Goal: Information Seeking & Learning: Find specific page/section

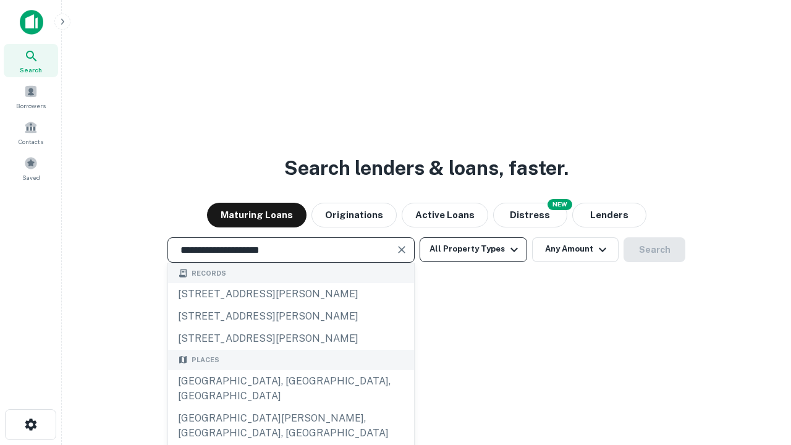
type input "**********"
click at [473, 249] on button "All Property Types" at bounding box center [474, 249] width 108 height 25
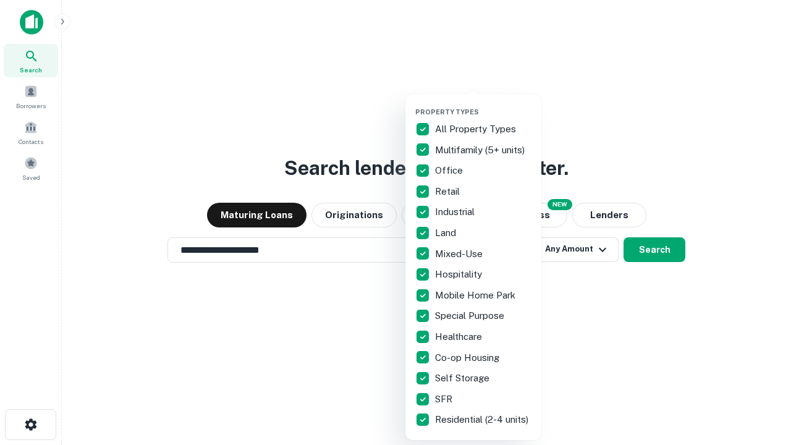
click at [483, 104] on button "button" at bounding box center [483, 104] width 136 height 1
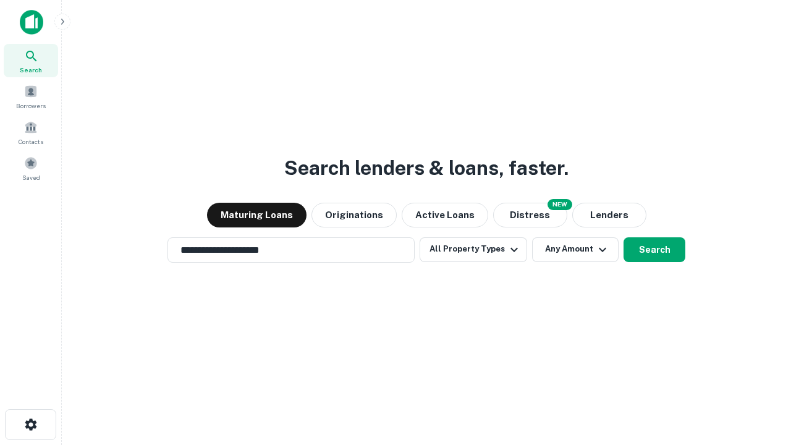
scroll to position [19, 0]
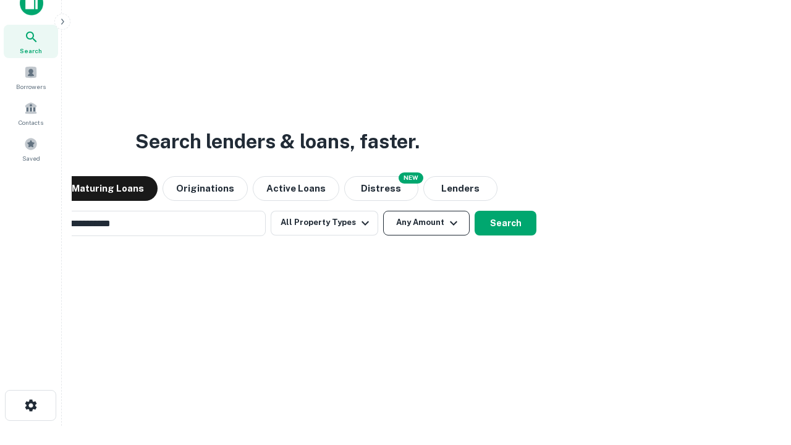
click at [383, 211] on button "Any Amount" at bounding box center [426, 223] width 87 height 25
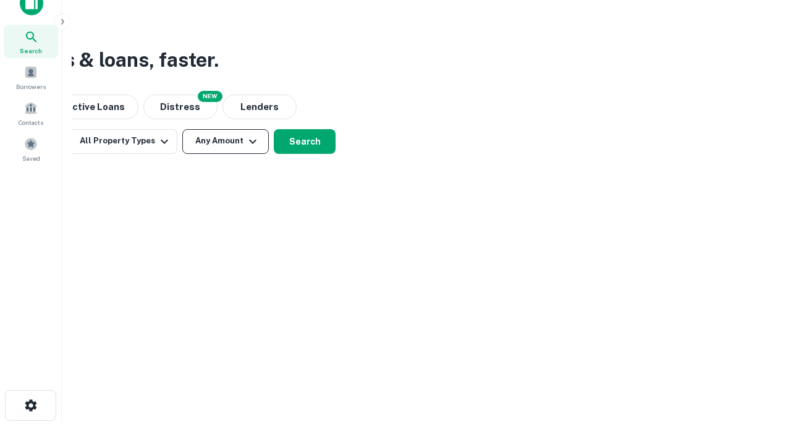
scroll to position [20, 0]
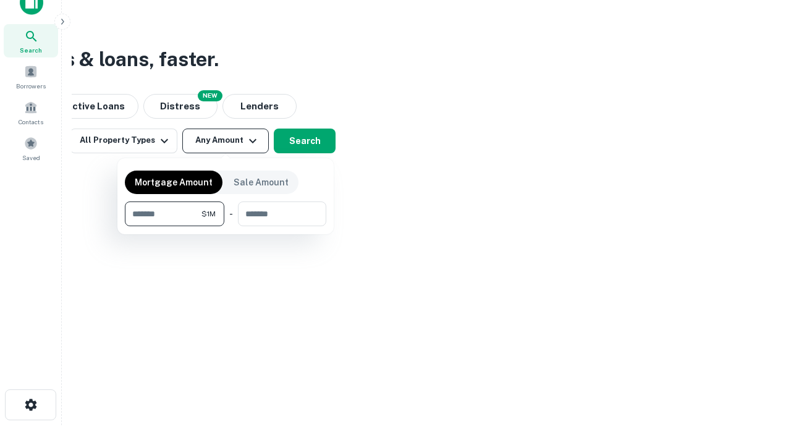
type input "*******"
click at [226, 226] on button "button" at bounding box center [225, 226] width 201 height 1
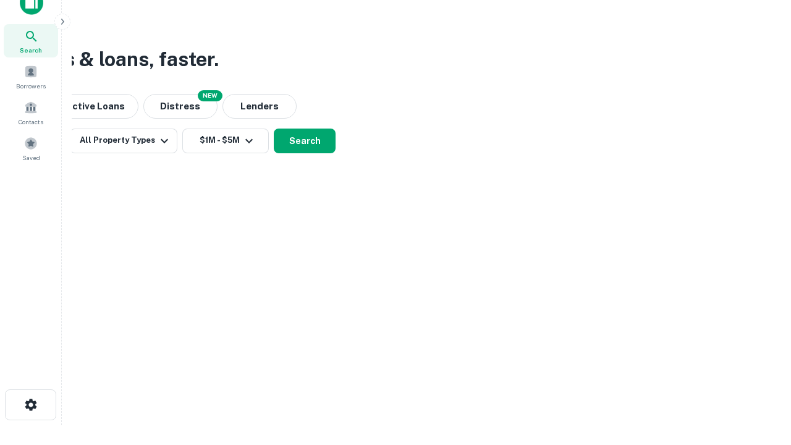
scroll to position [19, 0]
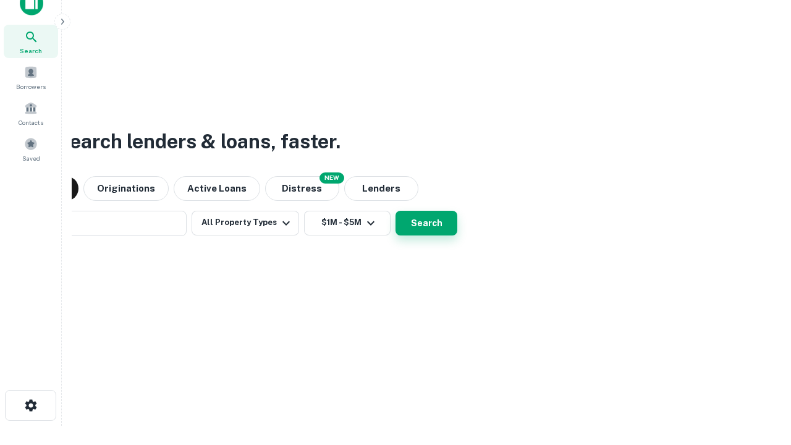
click at [396, 211] on button "Search" at bounding box center [427, 223] width 62 height 25
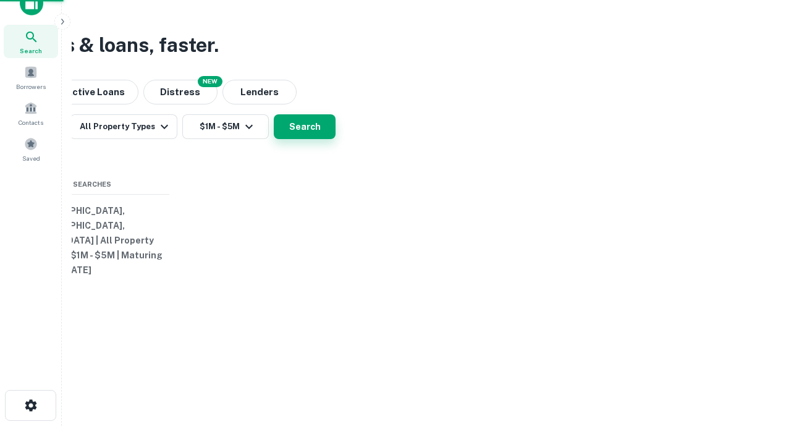
scroll to position [20, 0]
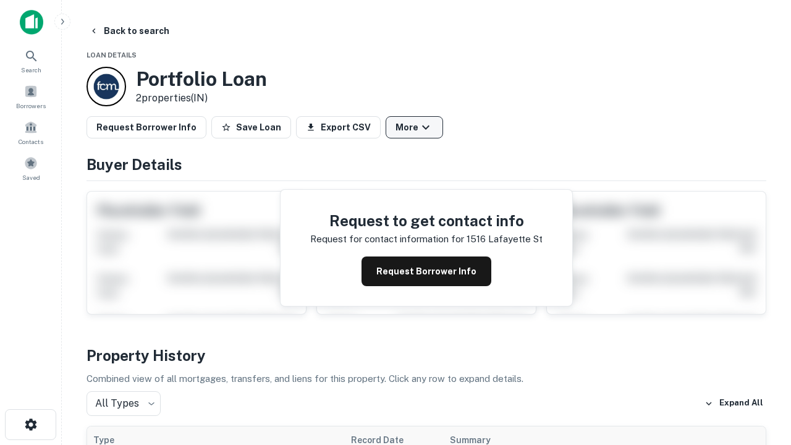
click at [414, 127] on button "More" at bounding box center [414, 127] width 57 height 22
